Goal: Task Accomplishment & Management: Manage account settings

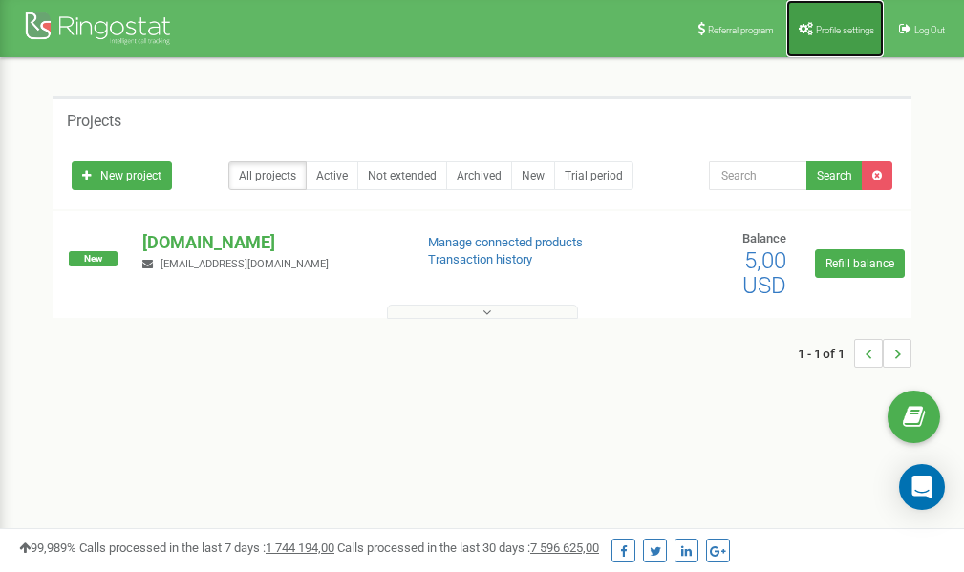
click at [827, 27] on span "Profile settings" at bounding box center [845, 30] width 58 height 11
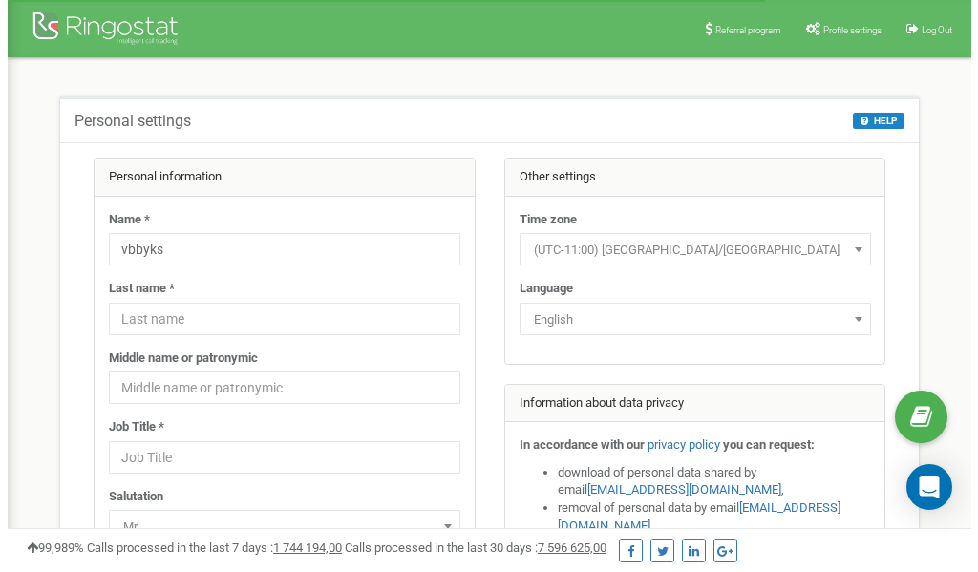
scroll to position [96, 0]
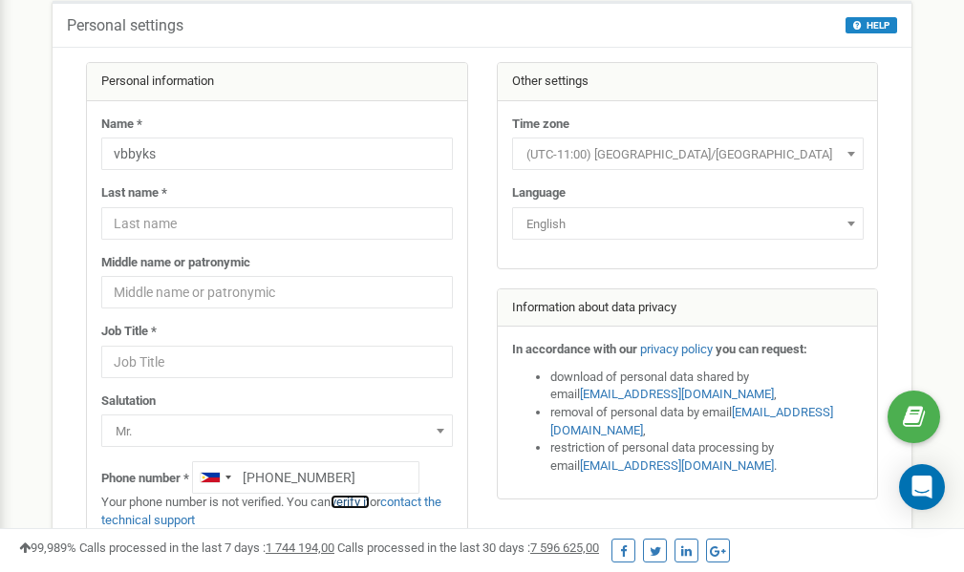
click at [353, 503] on link "verify it" at bounding box center [350, 502] width 39 height 14
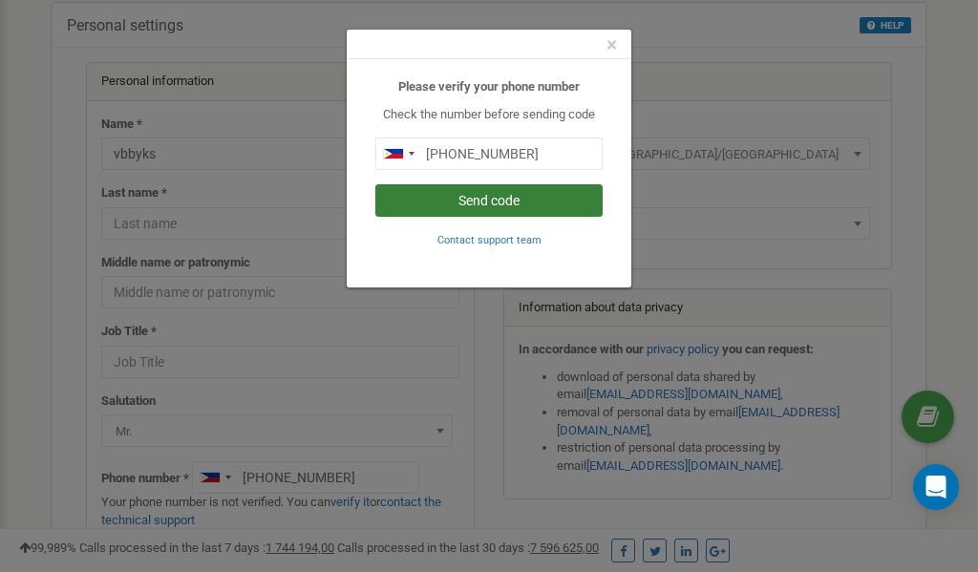
click at [497, 201] on button "Send code" at bounding box center [488, 200] width 227 height 32
